Goal: Information Seeking & Learning: Learn about a topic

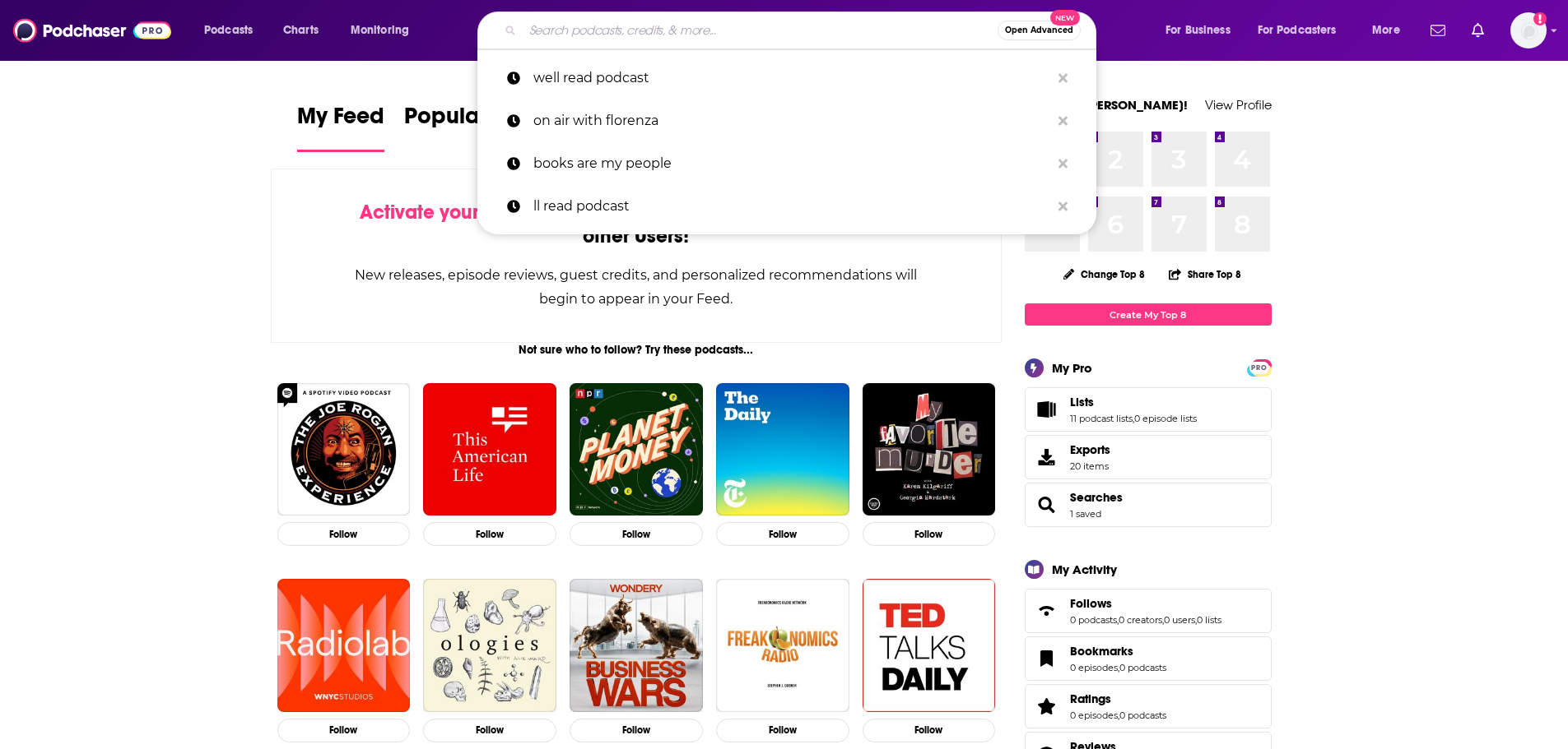
click at [762, 36] on input "Search podcasts, credits, & more..." at bounding box center [760, 30] width 475 height 26
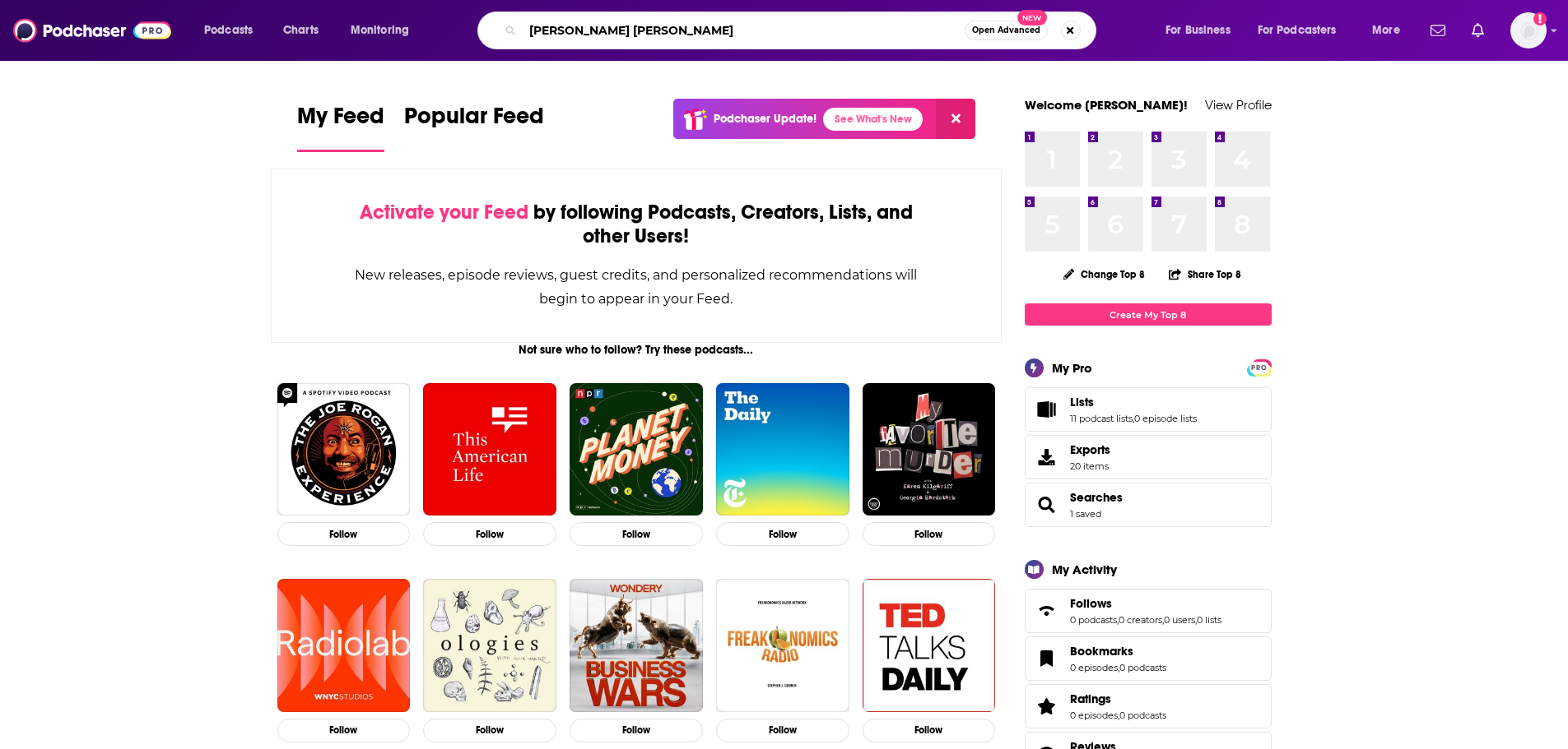
type input "ashley herring blake"
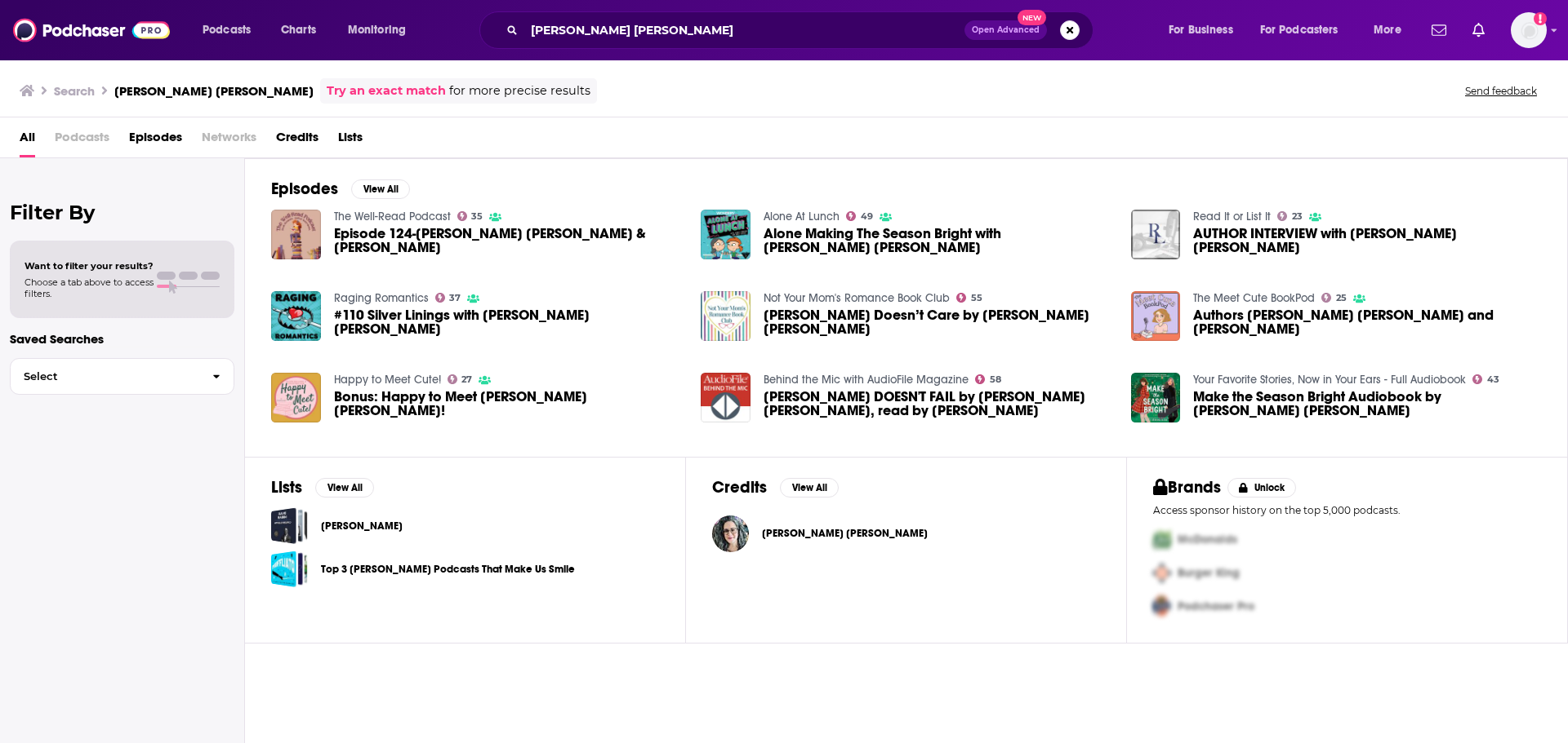
click at [1315, 233] on span "AUTHOR INTERVIEW with Ashley Herring Blake" at bounding box center [1366, 240] width 348 height 28
click at [434, 322] on span "#110 Silver Linings with Ashley Herring Blake" at bounding box center [507, 322] width 348 height 28
click at [821, 318] on span "Delilah Green Doesn’t Care by Ashley Herring Blake" at bounding box center [937, 322] width 348 height 28
click at [1247, 320] on span "Authors Ashley Herring Blake and Taleen Voskuni" at bounding box center [1366, 322] width 348 height 28
click at [432, 405] on span "Bonus: Happy to Meet Ashley Herring Blake!" at bounding box center [507, 403] width 348 height 28
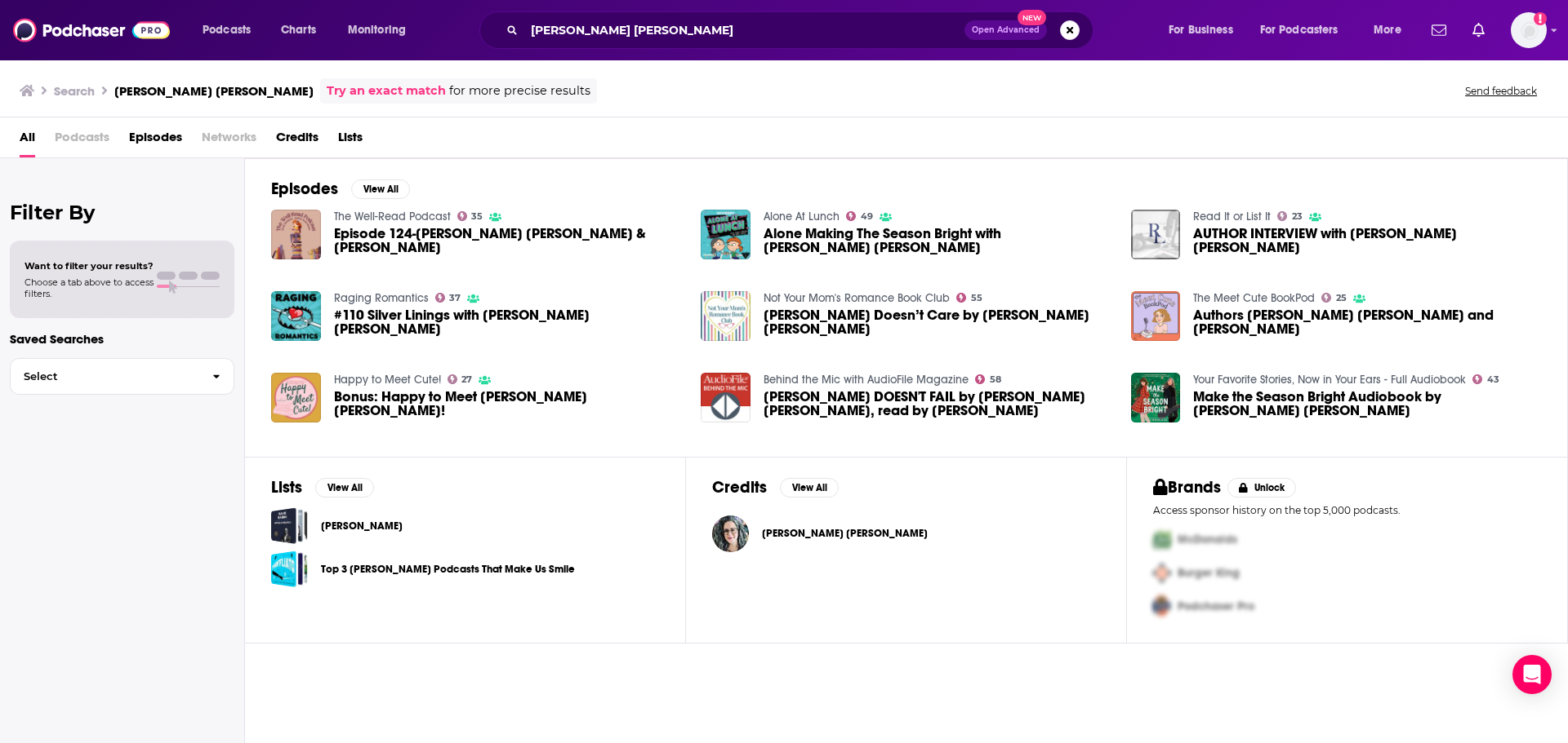
click at [847, 403] on span "ASTRID PARKER DOESN'T FAIL by Ashley Herring Blake, read by Kristen DiMercurio" at bounding box center [937, 403] width 348 height 28
click at [1258, 396] on span "Make the Season Bright Audiobook by Ashley Herring Blake" at bounding box center [1366, 403] width 348 height 28
click at [1239, 238] on span "AUTHOR INTERVIEW with [PERSON_NAME] [PERSON_NAME]" at bounding box center [1366, 240] width 348 height 28
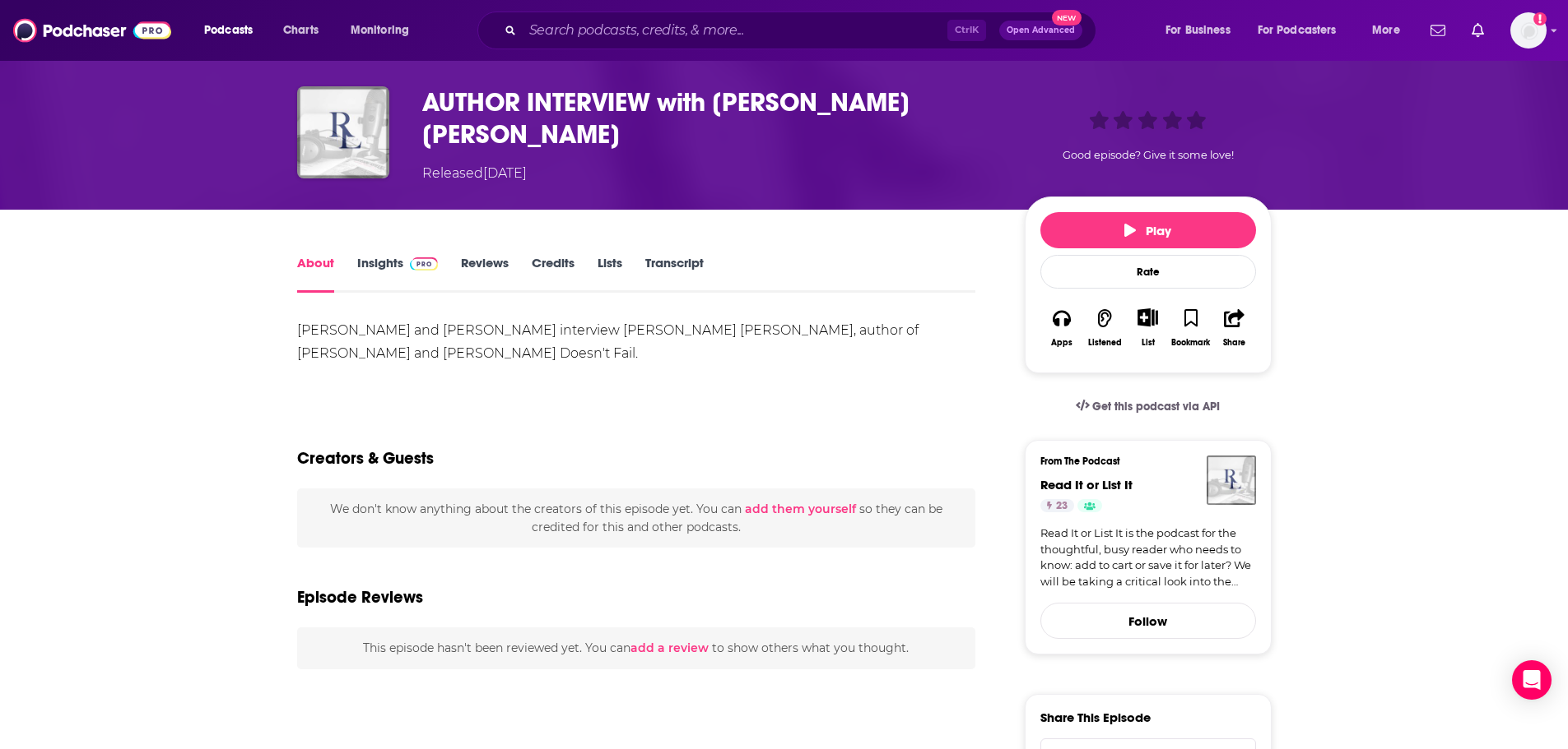
scroll to position [83, 0]
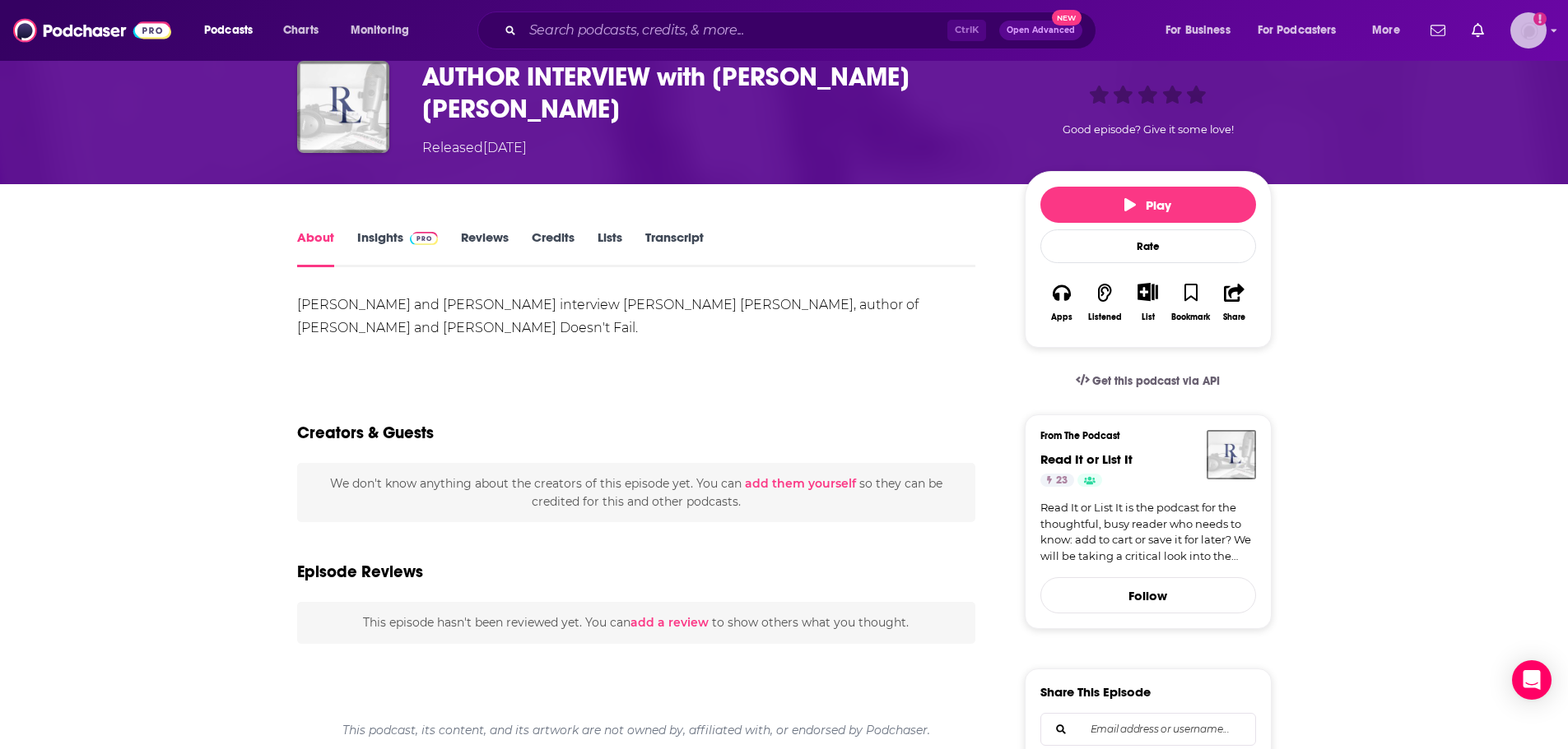
click at [1514, 33] on img "Logged in as eringalloway" at bounding box center [1529, 30] width 36 height 36
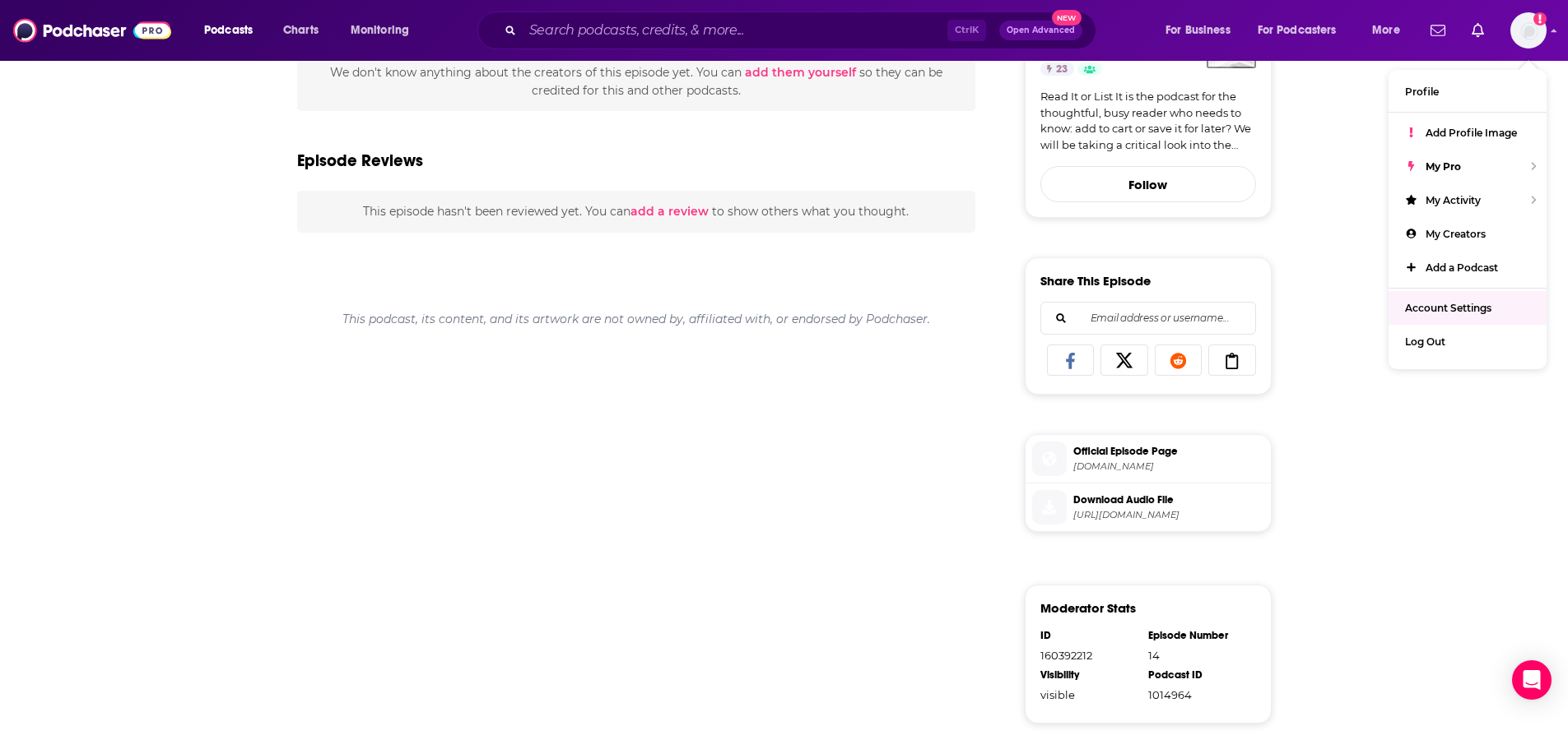
click at [586, 394] on div "Phoebe and Ashley interview Ashley Herring Blake, author of Delilah Green and A…" at bounding box center [637, 492] width 679 height 1219
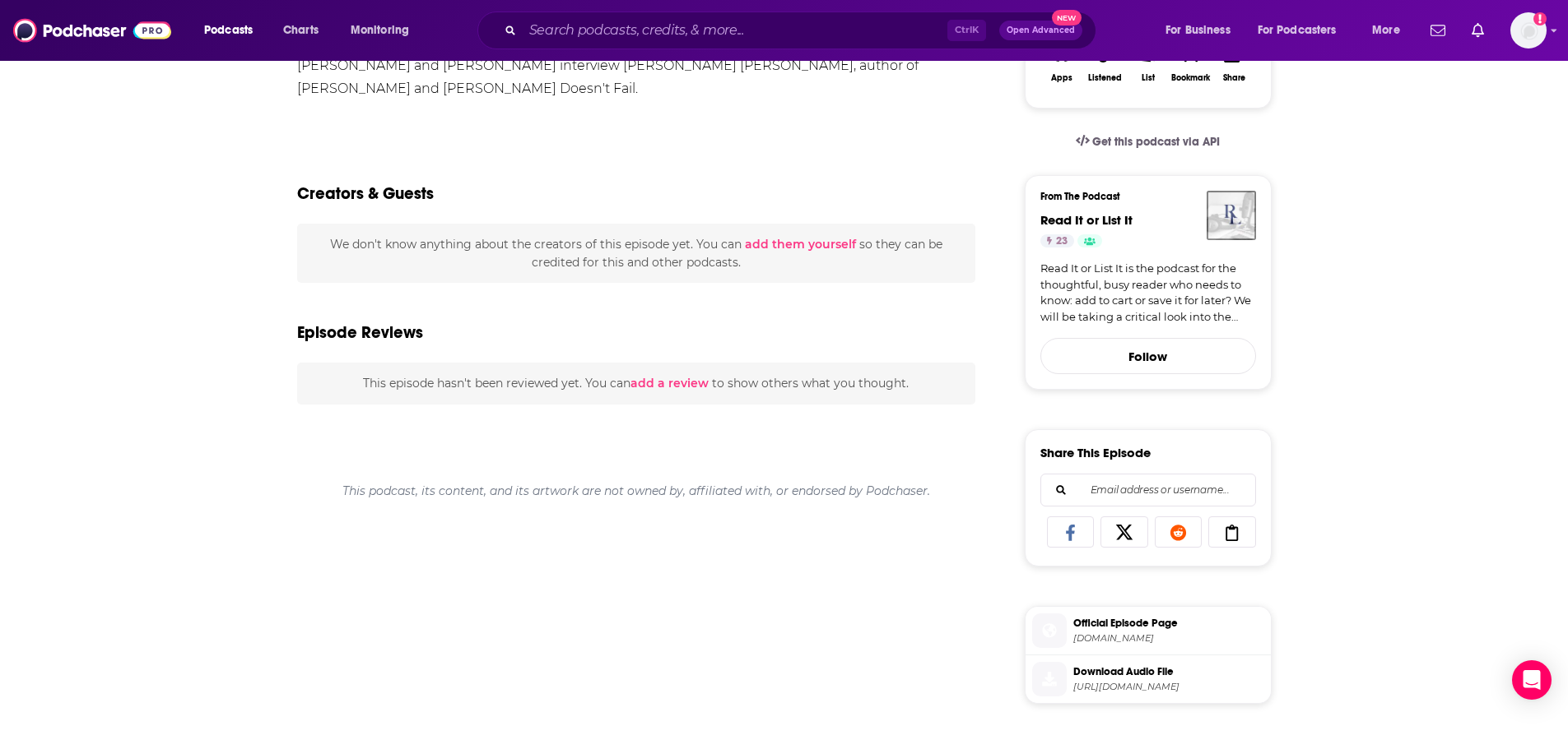
scroll to position [0, 0]
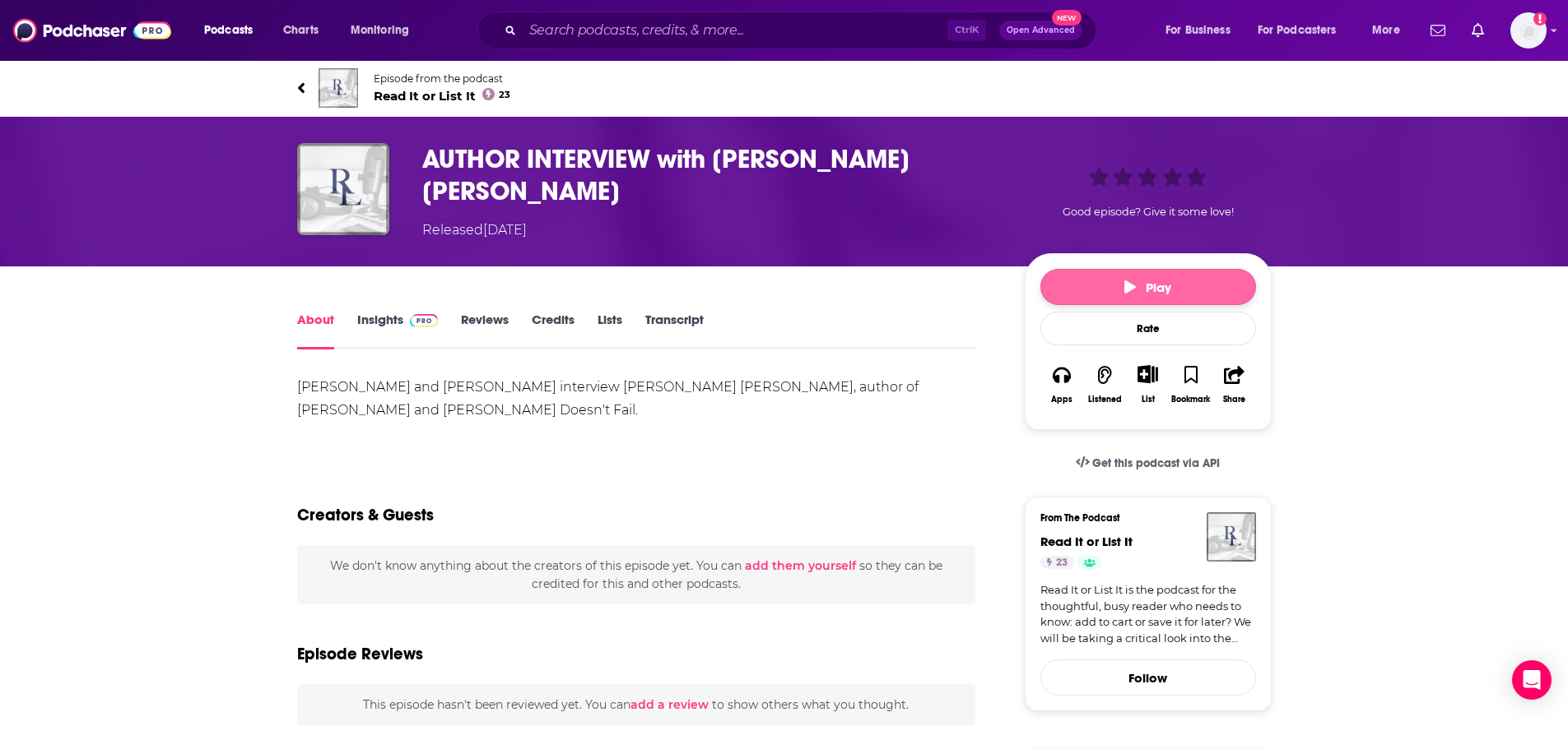
click at [1143, 280] on span "Play" at bounding box center [1148, 287] width 47 height 15
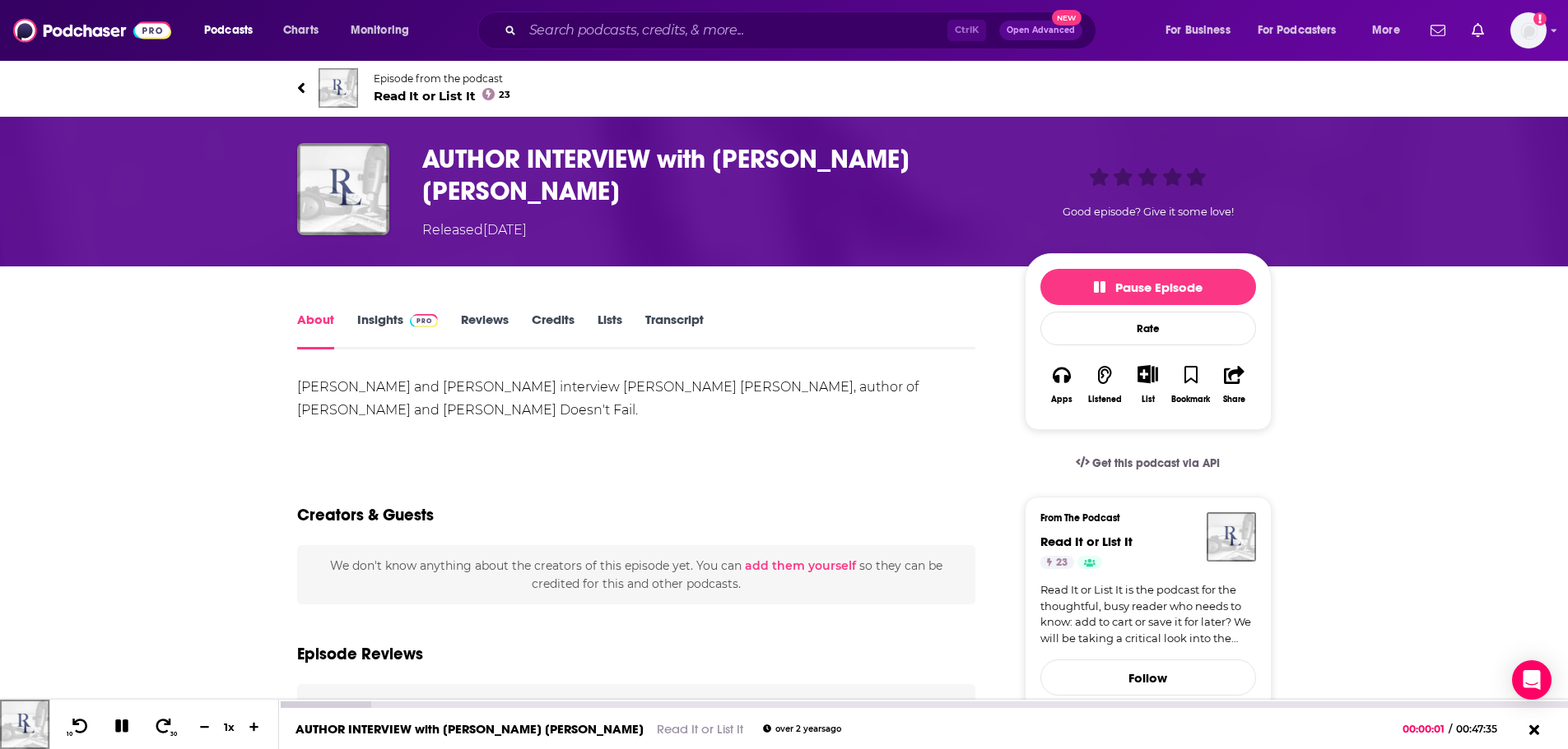
click at [571, 739] on div "AUTHOR INTERVIEW with Ashley Herring Blake Read It or List It over 2 years ago …" at bounding box center [923, 729] width 1289 height 41
click at [423, 725] on link "AUTHOR INTERVIEW with [PERSON_NAME] [PERSON_NAME]" at bounding box center [470, 729] width 348 height 15
drag, startPoint x: 123, startPoint y: 727, endPoint x: 86, endPoint y: 728, distance: 37.0
click at [121, 727] on icon at bounding box center [122, 726] width 19 height 14
click at [12, 720] on img at bounding box center [25, 725] width 49 height 49
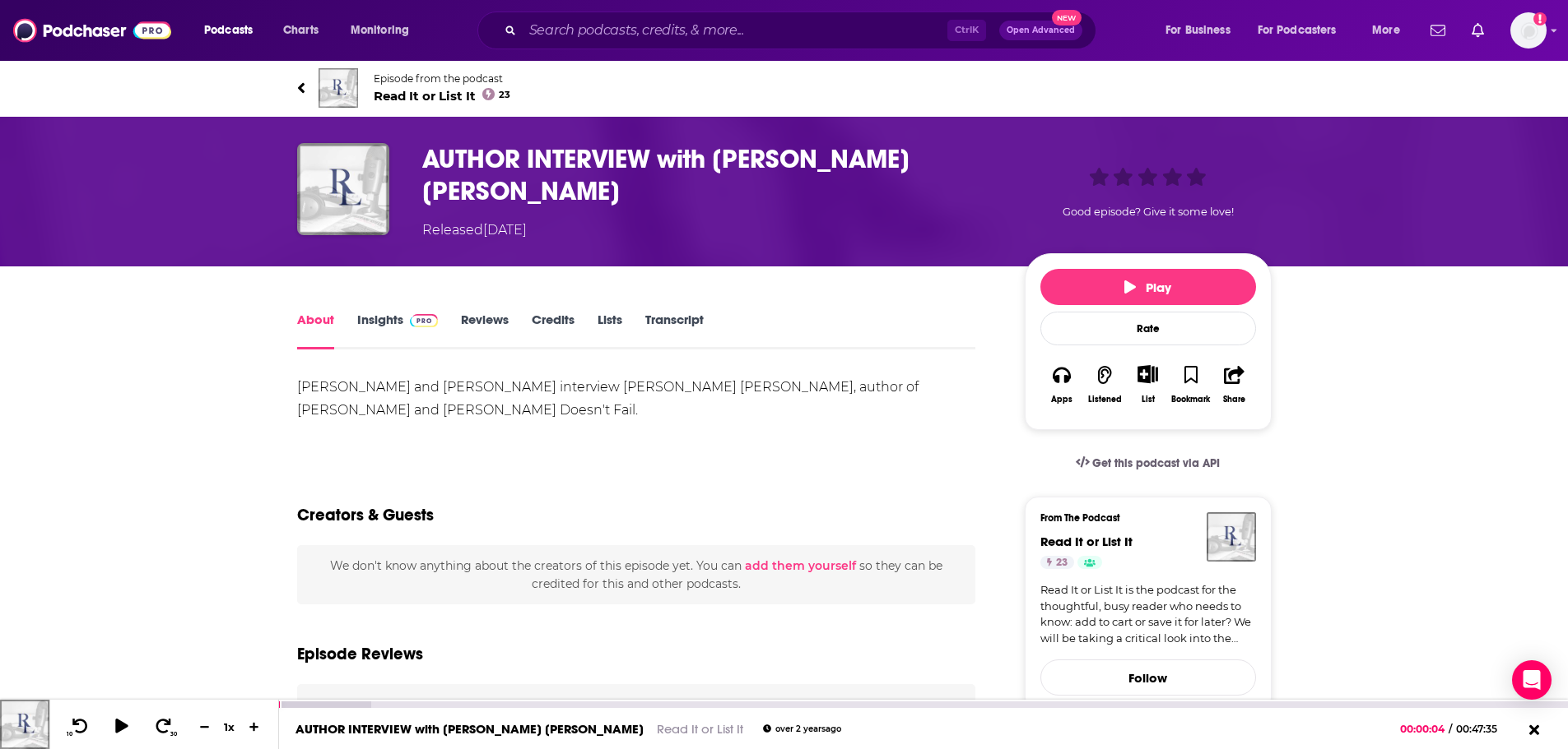
click at [17, 720] on img at bounding box center [25, 725] width 49 height 49
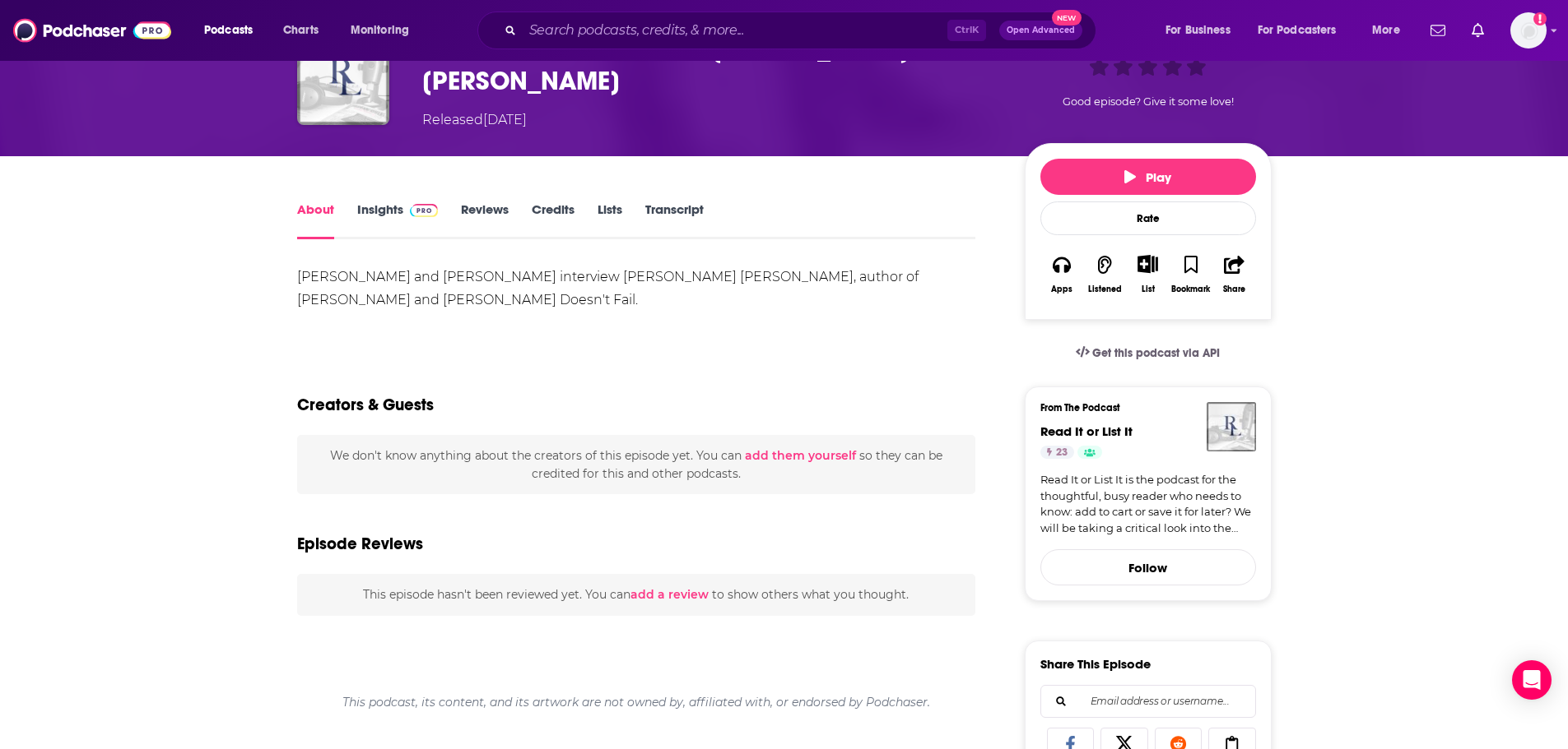
scroll to position [83, 0]
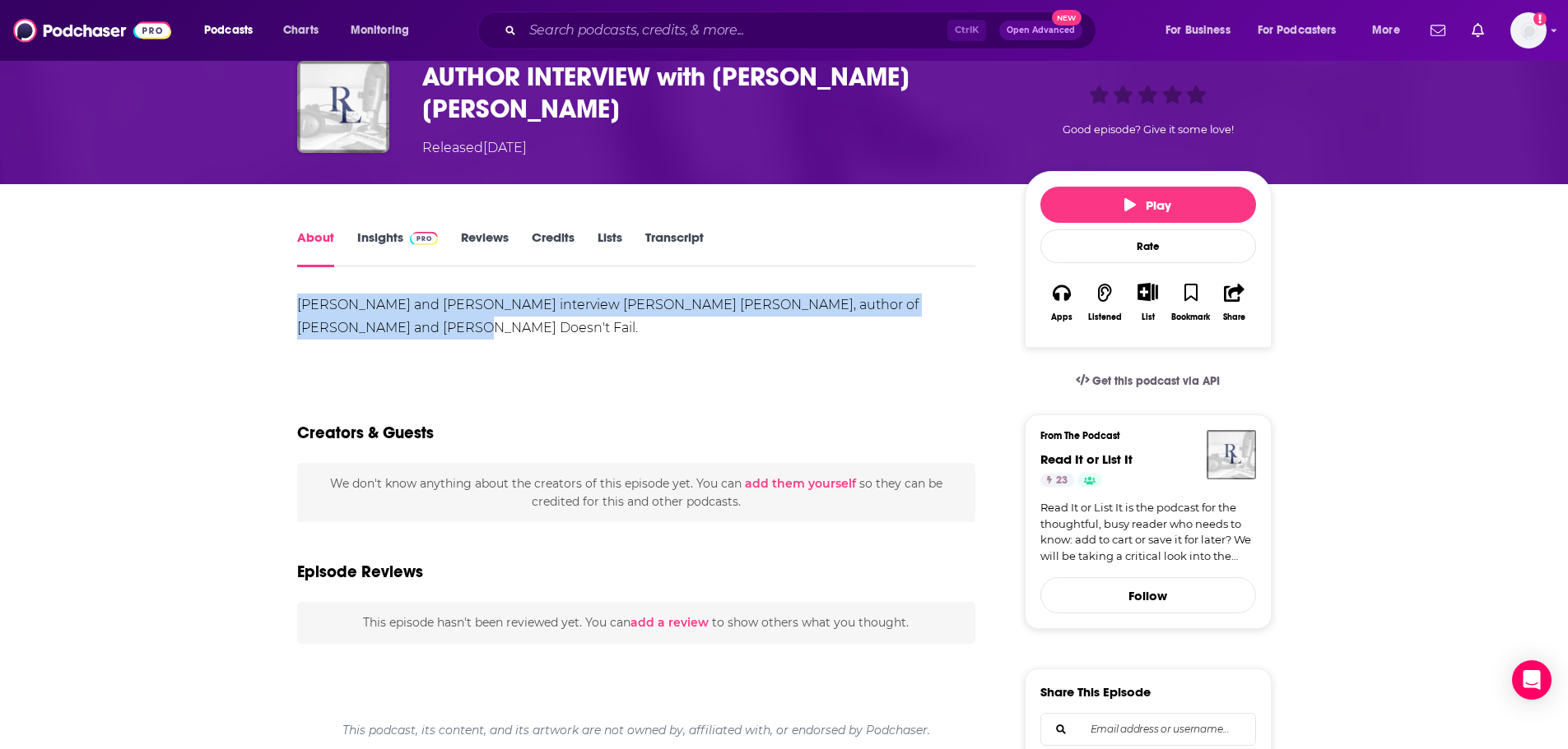
drag, startPoint x: 333, startPoint y: 319, endPoint x: 300, endPoint y: 298, distance: 39.1
click at [300, 298] on div "Phoebe and Ashley interview Ashley Herring Blake, author of Delilah Green and A…" at bounding box center [637, 317] width 679 height 46
copy div "Phoebe and Ashley interview Ashley Herring Blake, author of Delilah Green and A…"
